Goal: Transaction & Acquisition: Purchase product/service

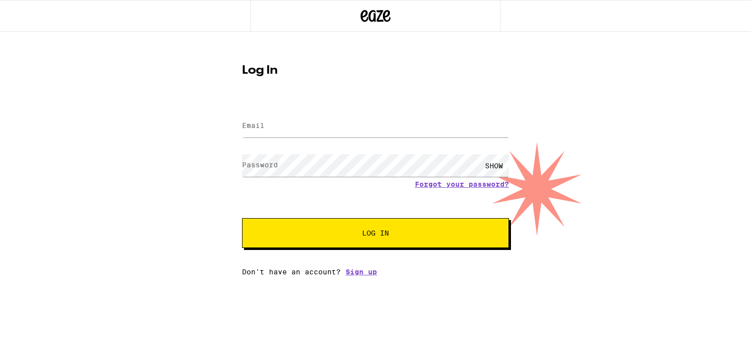
click at [434, 125] on input "Email" at bounding box center [375, 126] width 267 height 22
type input "[PERSON_NAME][EMAIL_ADDRESS][PERSON_NAME][DOMAIN_NAME]"
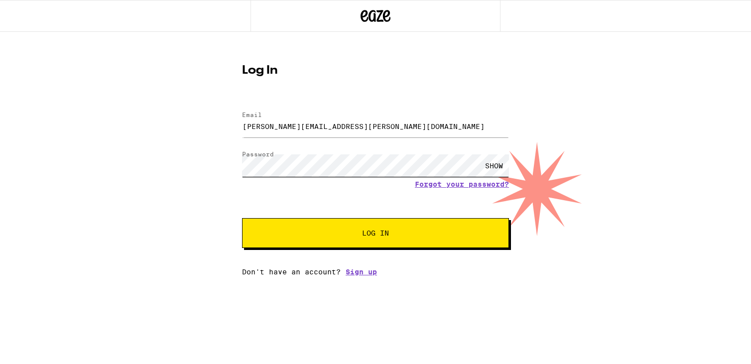
click at [242, 218] on button "Log In" at bounding box center [375, 233] width 267 height 30
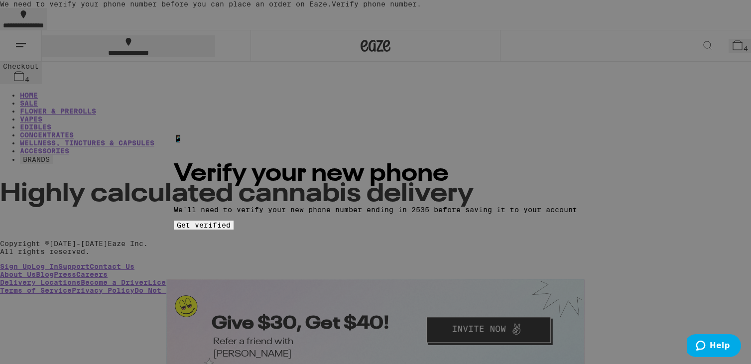
click at [234, 230] on button "Get verified" at bounding box center [204, 225] width 60 height 9
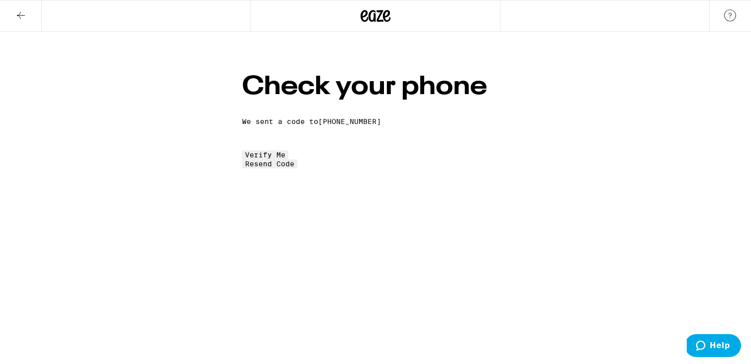
click at [334, 142] on input "tel" at bounding box center [288, 137] width 92 height 9
click at [24, 14] on icon at bounding box center [21, 15] width 12 height 12
